Goal: Task Accomplishment & Management: Use online tool/utility

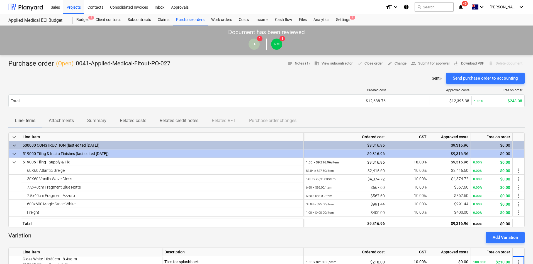
click at [210, 70] on div at bounding box center [266, 70] width 517 height 4
click at [465, 8] on span "notifications 45" at bounding box center [461, 7] width 7 height 7
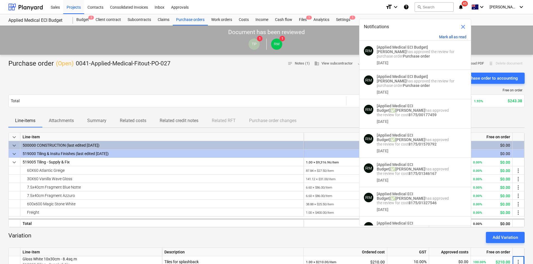
click at [449, 36] on button "Mark all as read" at bounding box center [452, 37] width 27 height 4
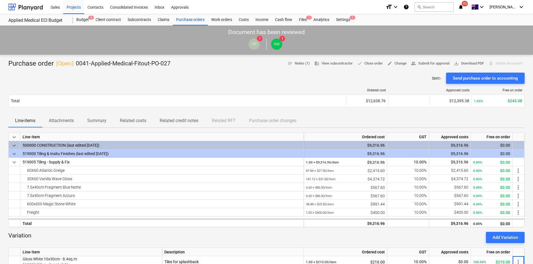
click at [315, 72] on div at bounding box center [266, 70] width 517 height 4
click at [318, 72] on div at bounding box center [266, 70] width 517 height 4
click at [73, 6] on div "Projects" at bounding box center [73, 7] width 21 height 14
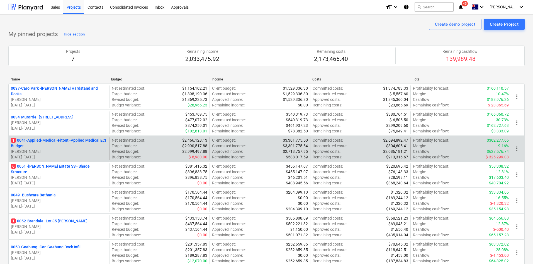
click at [74, 139] on p "1 0041-Applied-Medical-Fitout - Applied Medical ECI Budget" at bounding box center [59, 142] width 96 height 11
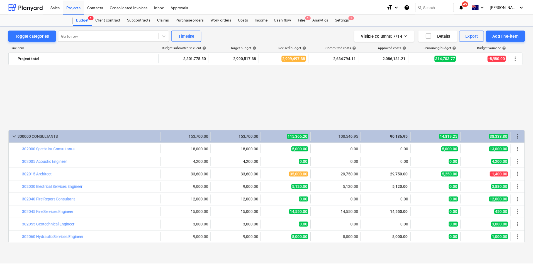
scroll to position [321, 0]
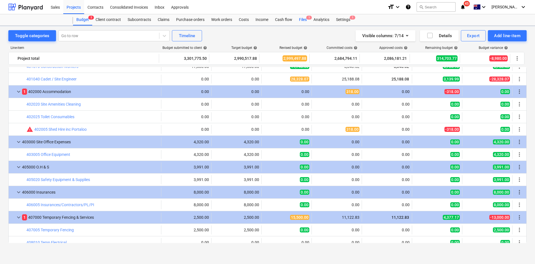
click at [306, 18] on div "Files 1" at bounding box center [303, 19] width 14 height 11
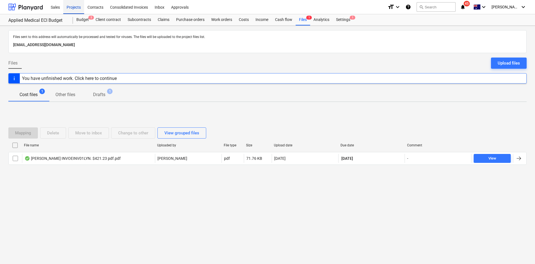
click at [81, 8] on div "Projects" at bounding box center [73, 7] width 21 height 14
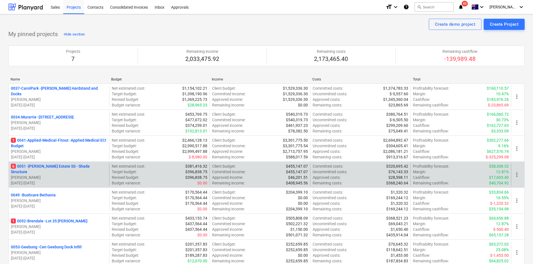
click at [48, 168] on p "6 0051 - [PERSON_NAME] Estate SS - Shade Structure" at bounding box center [59, 168] width 96 height 11
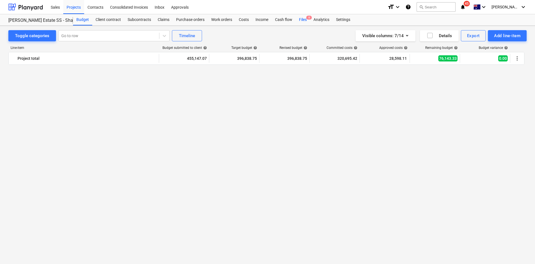
click at [300, 20] on div "Files 6" at bounding box center [303, 19] width 14 height 11
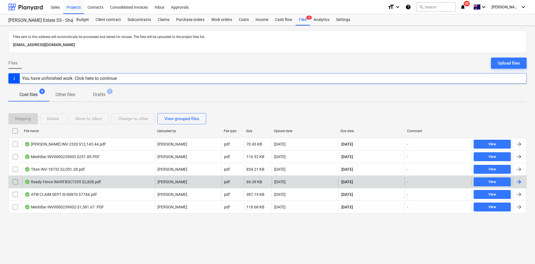
click at [102, 179] on div "Ready Fence INVRFBSC7295 $2,838.pdf" at bounding box center [88, 181] width 133 height 9
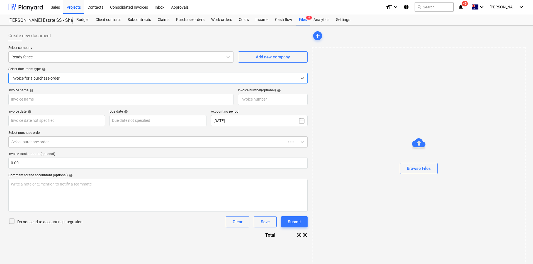
type input "RFBSC7295"
type input "[DATE]"
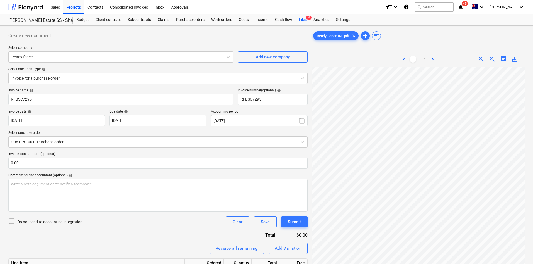
scroll to position [95, 39]
click at [492, 59] on span "zoom_out" at bounding box center [492, 59] width 7 height 7
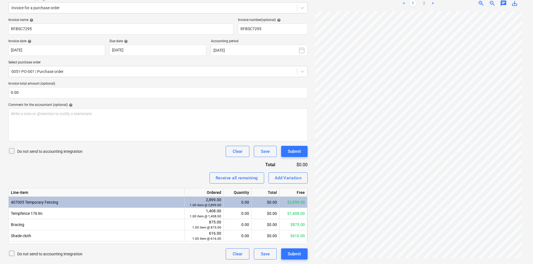
click at [143, 161] on div "Invoice name help RFBSC7295 Invoice number (optional) help RFBSC7295 Invoice da…" at bounding box center [157, 138] width 299 height 241
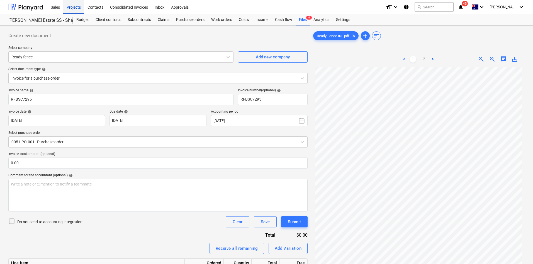
click at [72, 8] on div "Projects" at bounding box center [73, 7] width 21 height 14
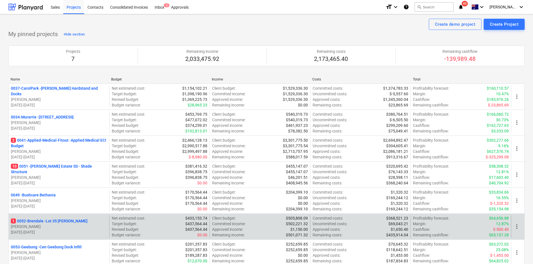
click at [45, 220] on p "1 0052-Brendale - Lot 35 [PERSON_NAME]" at bounding box center [49, 221] width 77 height 6
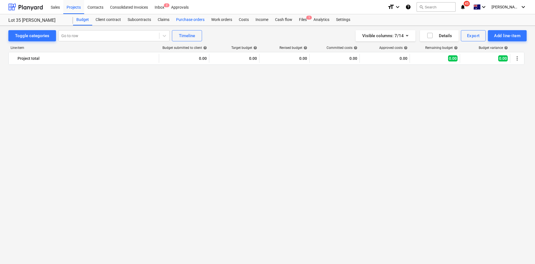
scroll to position [613, 0]
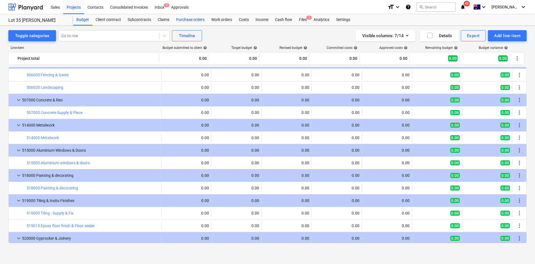
click at [185, 21] on div "Purchase orders" at bounding box center [190, 19] width 35 height 11
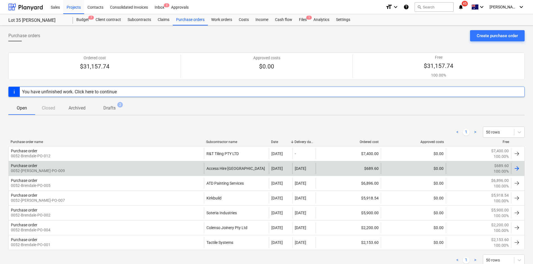
click at [159, 168] on div "Purchase order 0052-Brendale-PO-009" at bounding box center [106, 168] width 195 height 11
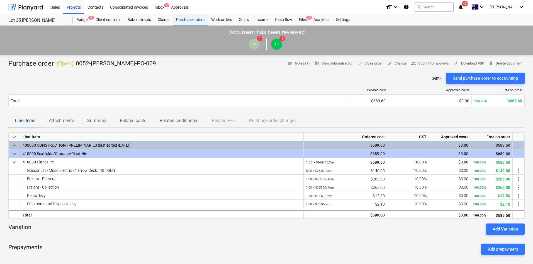
click at [183, 18] on div "Purchase orders" at bounding box center [190, 19] width 35 height 11
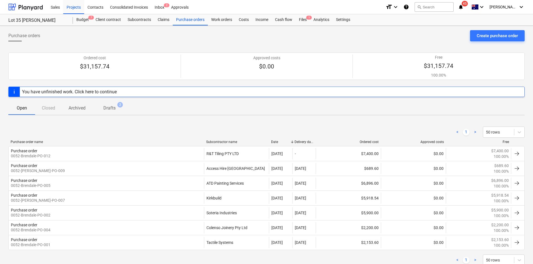
click at [398, 43] on div "Purchase orders Create purchase order" at bounding box center [266, 38] width 517 height 16
click at [77, 9] on div "Projects" at bounding box center [73, 7] width 21 height 14
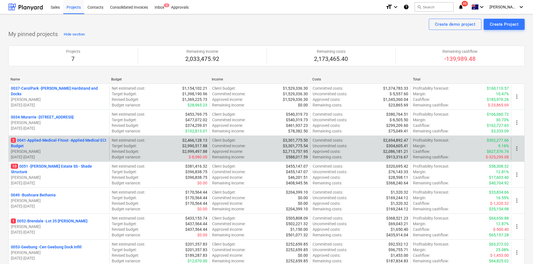
click at [78, 139] on p "2 0041-Applied-Medical-Fitout - Applied Medical ECI Budget" at bounding box center [59, 142] width 96 height 11
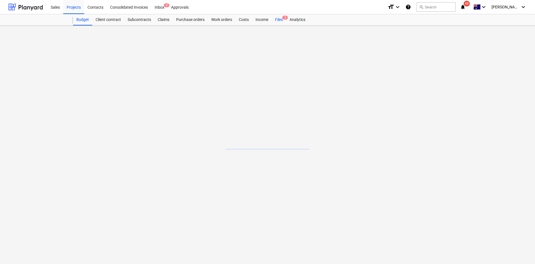
click at [286, 19] on div "Budget Client contract Subcontracts Claims Purchase orders Work orders Costs In…" at bounding box center [300, 19] width 454 height 11
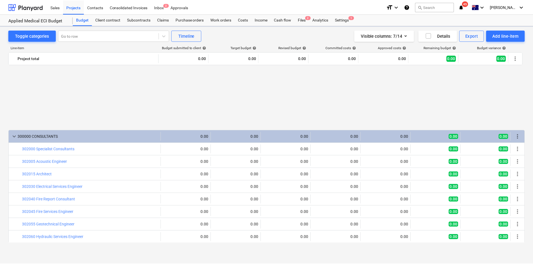
scroll to position [321, 0]
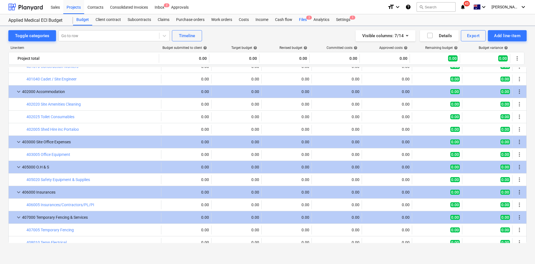
click at [303, 19] on div "Files 2" at bounding box center [303, 19] width 14 height 11
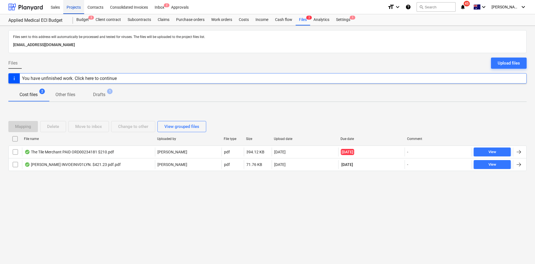
click at [71, 7] on div "Projects" at bounding box center [73, 7] width 21 height 14
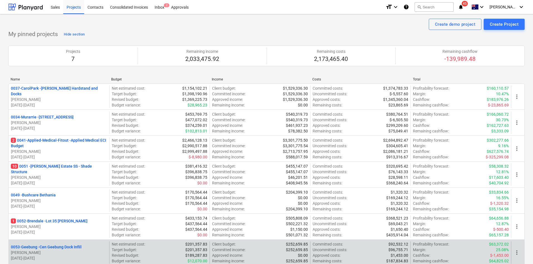
click at [55, 245] on p "0053-Geebung - Cen Geebung Dock Infill" at bounding box center [46, 247] width 71 height 6
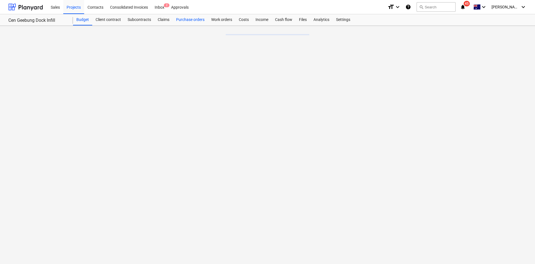
click at [188, 20] on div "Purchase orders" at bounding box center [190, 19] width 35 height 11
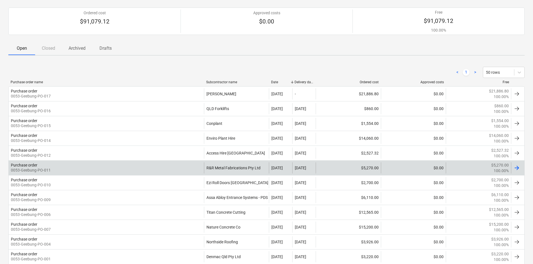
scroll to position [56, 0]
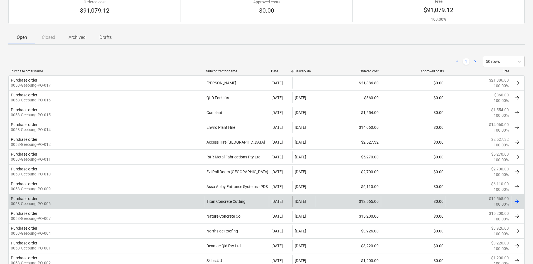
click at [159, 202] on div "Purchase order 0053-Geebung-PO-006" at bounding box center [106, 200] width 195 height 11
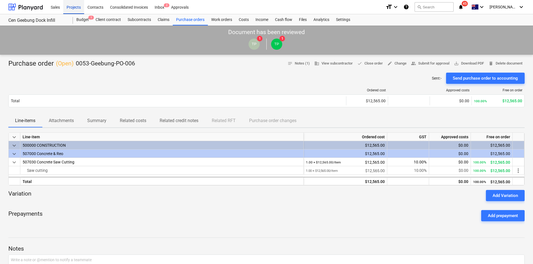
click at [75, 9] on div "Projects" at bounding box center [73, 7] width 21 height 14
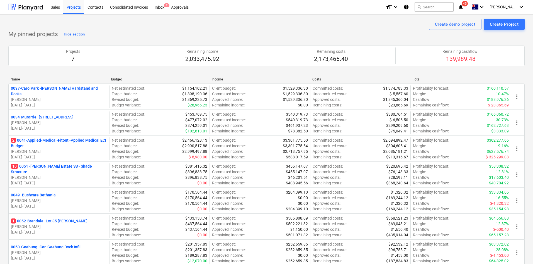
click at [291, 33] on div "My pinned projects Hide section Projects 7 Remaining income 2,033,475.92 Remain…" at bounding box center [266, 151] width 517 height 242
click at [289, 33] on div "My pinned projects Hide section Projects 7 Remaining income 2,033,475.92 Remain…" at bounding box center [266, 151] width 517 height 242
click at [464, 6] on icon "notifications" at bounding box center [461, 7] width 6 height 7
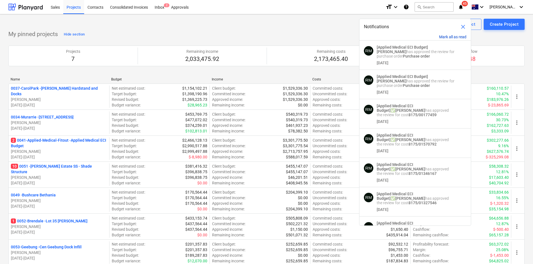
click at [446, 36] on button "Mark all as read" at bounding box center [452, 37] width 27 height 4
click at [442, 36] on button "Mark all as read" at bounding box center [452, 37] width 27 height 4
click at [270, 29] on div "Create demo project Create Project" at bounding box center [266, 24] width 517 height 11
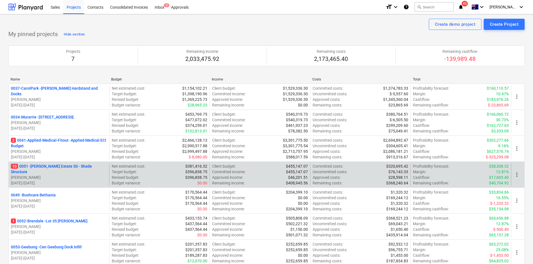
click at [50, 168] on p "10 0051 - [PERSON_NAME] Estate SS - Shade Structure" at bounding box center [59, 168] width 96 height 11
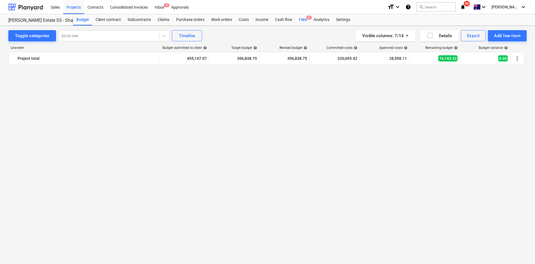
click at [303, 20] on div "Files 9+" at bounding box center [303, 19] width 14 height 11
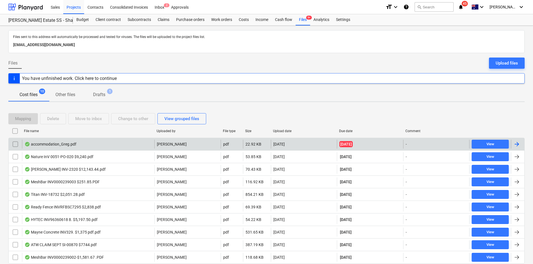
click at [100, 144] on div "accommodation_Greg.pdf" at bounding box center [88, 143] width 132 height 9
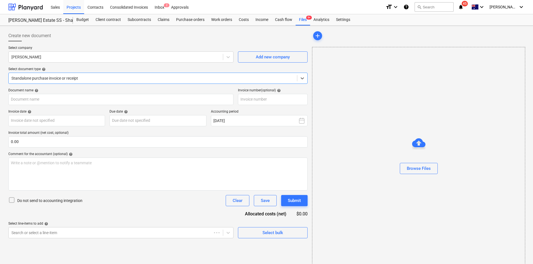
type input "001"
type input "[DATE]"
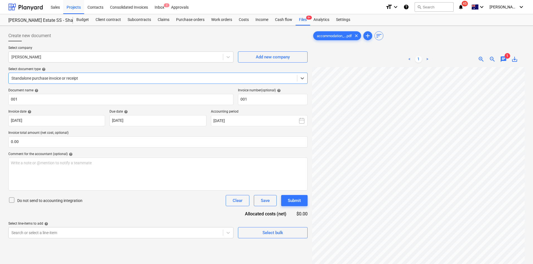
scroll to position [28, 0]
click at [505, 59] on span "chat" at bounding box center [504, 59] width 7 height 7
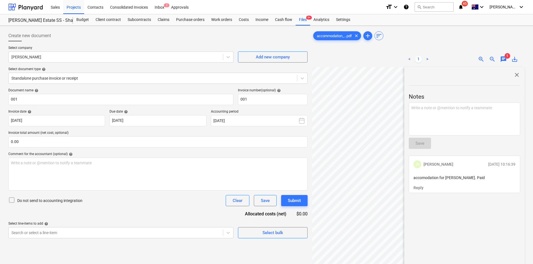
click at [505, 59] on span "chat" at bounding box center [504, 59] width 7 height 7
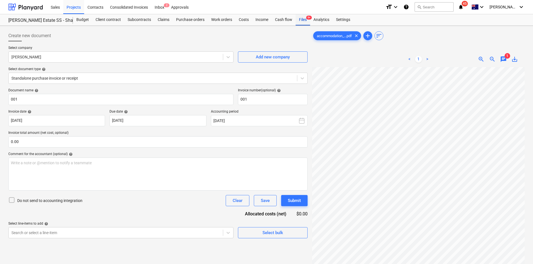
click at [301, 17] on div "Files 9+" at bounding box center [303, 19] width 14 height 11
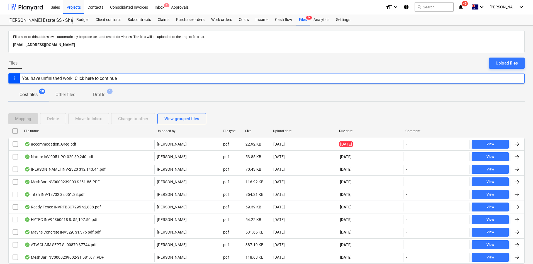
click at [166, 60] on div "Files Upload files" at bounding box center [266, 65] width 517 height 16
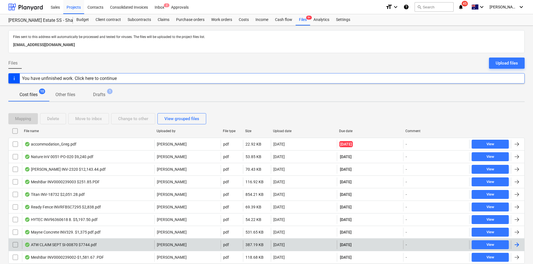
click at [62, 238] on div "ATW CLAIM SEPT SI-00870 $7744.pdf [PERSON_NAME] pdf 387.19 KB [DATE] [DATE] - V…" at bounding box center [266, 244] width 517 height 13
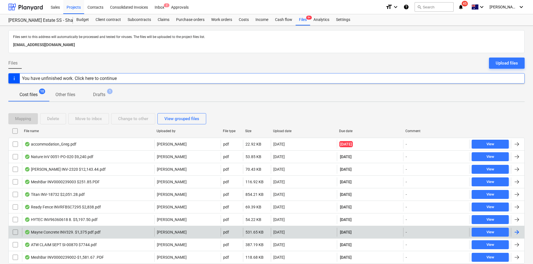
click at [81, 233] on div "Mayne Concrete INV329. $1,375 pdf.pdf" at bounding box center [63, 231] width 76 height 4
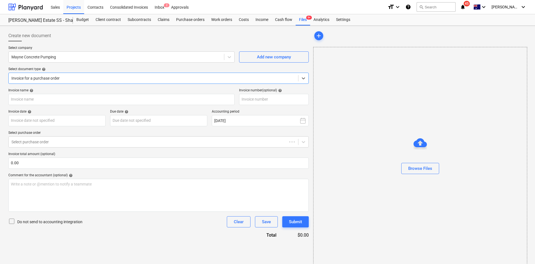
type input "329"
type input "[DATE]"
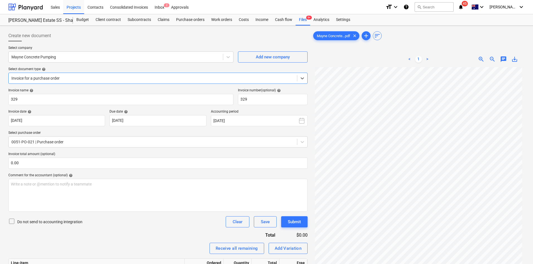
scroll to position [47, 0]
click at [304, 19] on div "Files 9+" at bounding box center [303, 19] width 14 height 11
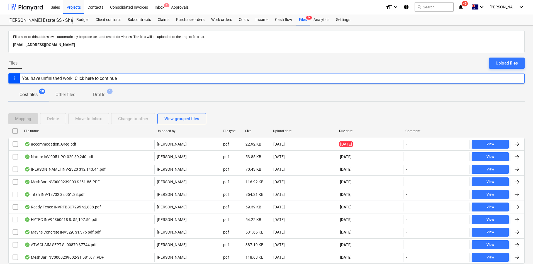
scroll to position [20, 0]
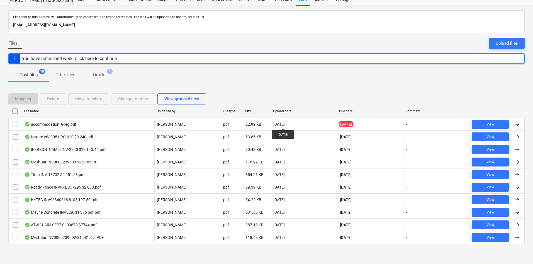
click at [362, 79] on div "Cost files 10 Other files Drafts 1" at bounding box center [266, 74] width 517 height 13
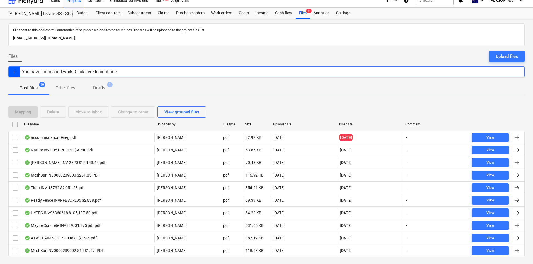
scroll to position [0, 0]
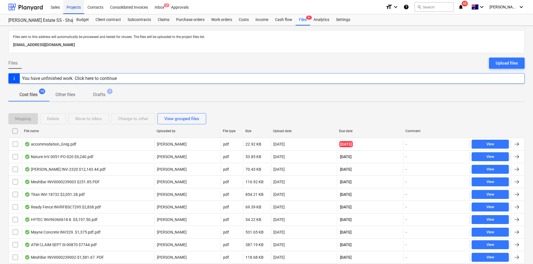
click at [73, 9] on div "Projects" at bounding box center [73, 7] width 21 height 14
